Goal: Transaction & Acquisition: Purchase product/service

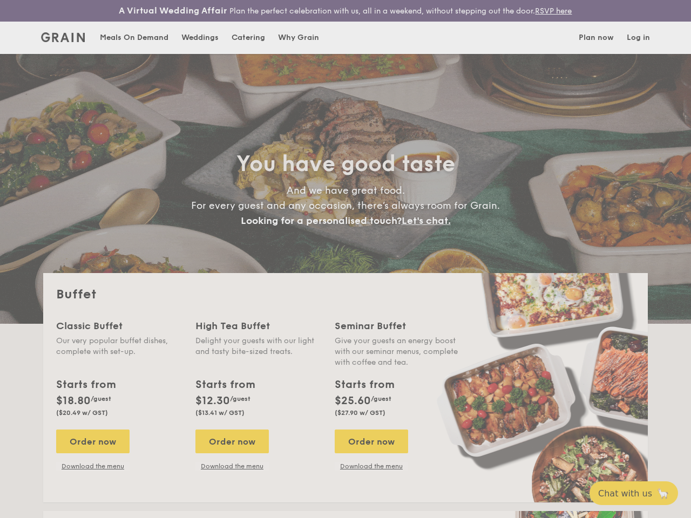
select select
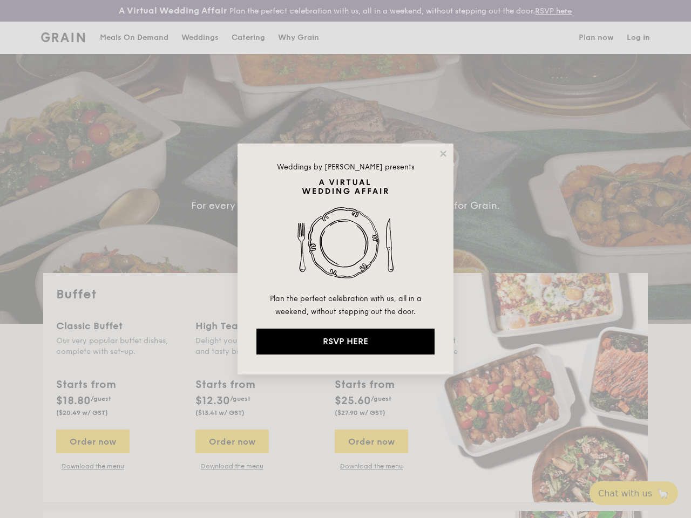
click at [346, 259] on img at bounding box center [346, 235] width 178 height 113
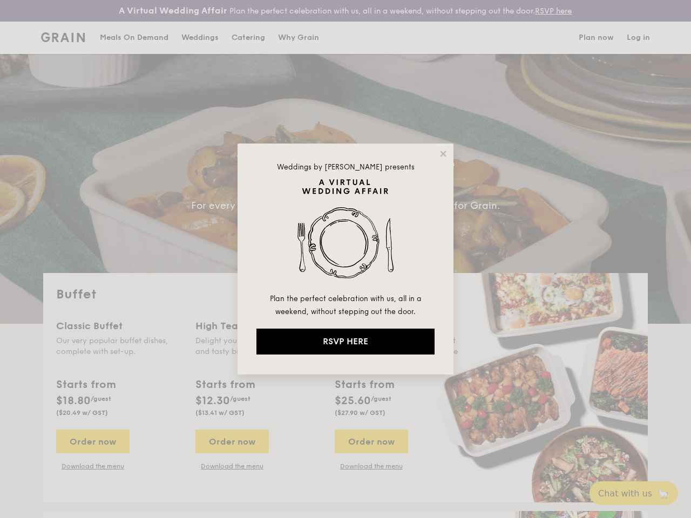
click at [346, 259] on img at bounding box center [346, 235] width 178 height 113
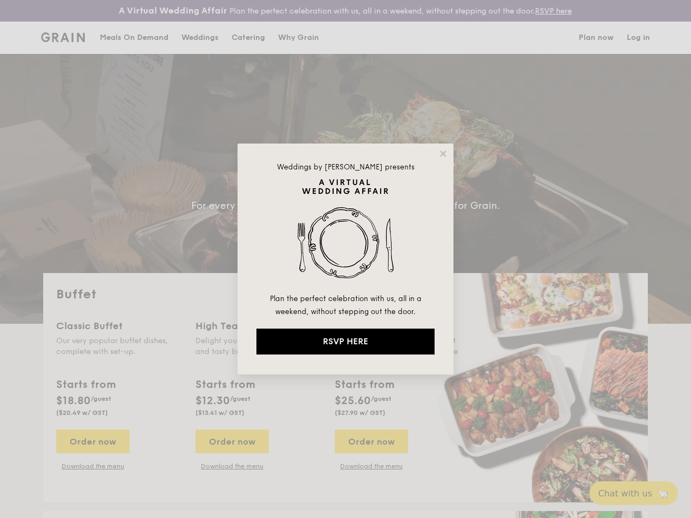
click at [443, 154] on icon at bounding box center [443, 154] width 6 height 6
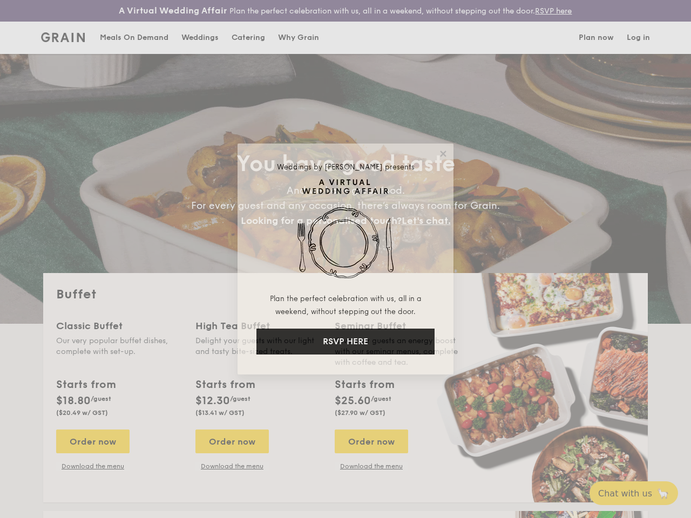
click at [443, 154] on icon at bounding box center [443, 154] width 6 height 6
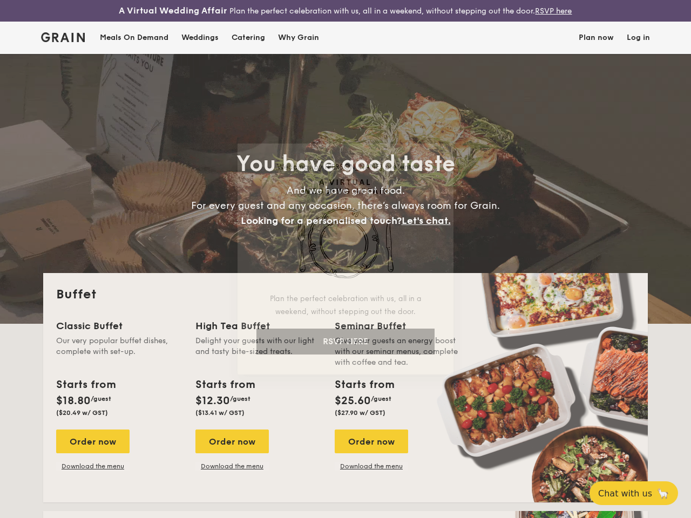
click at [443, 153] on icon at bounding box center [443, 154] width 6 height 6
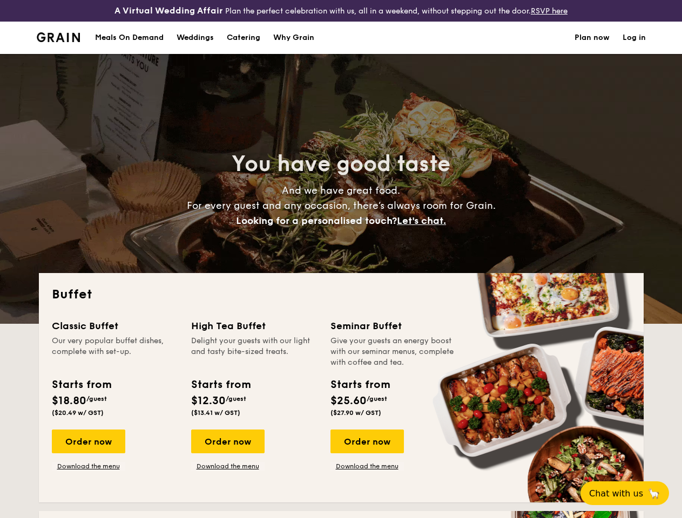
click at [346, 227] on span "Looking for a personalised touch?" at bounding box center [316, 221] width 161 height 12
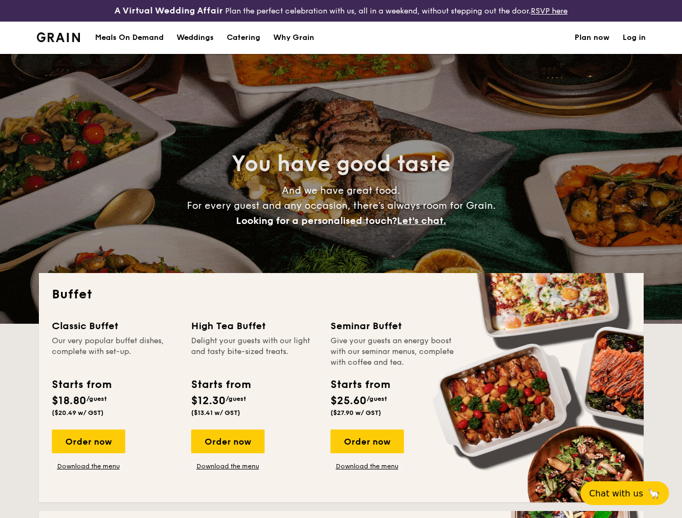
click at [346, 334] on div "Seminar Buffet" at bounding box center [394, 326] width 126 height 15
